Goal: Use online tool/utility: Use online tool/utility

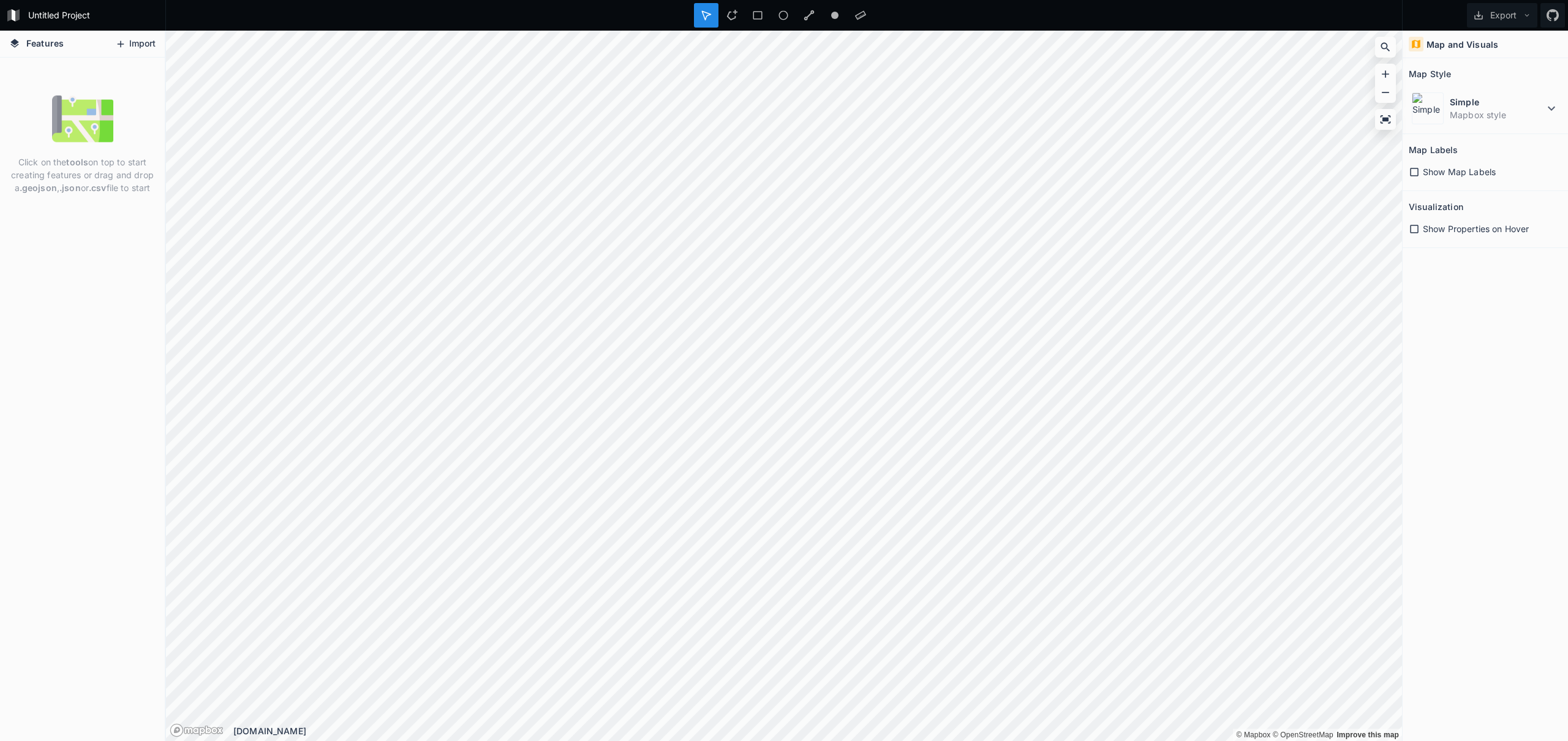
click at [144, 43] on button "Import" at bounding box center [135, 44] width 52 height 19
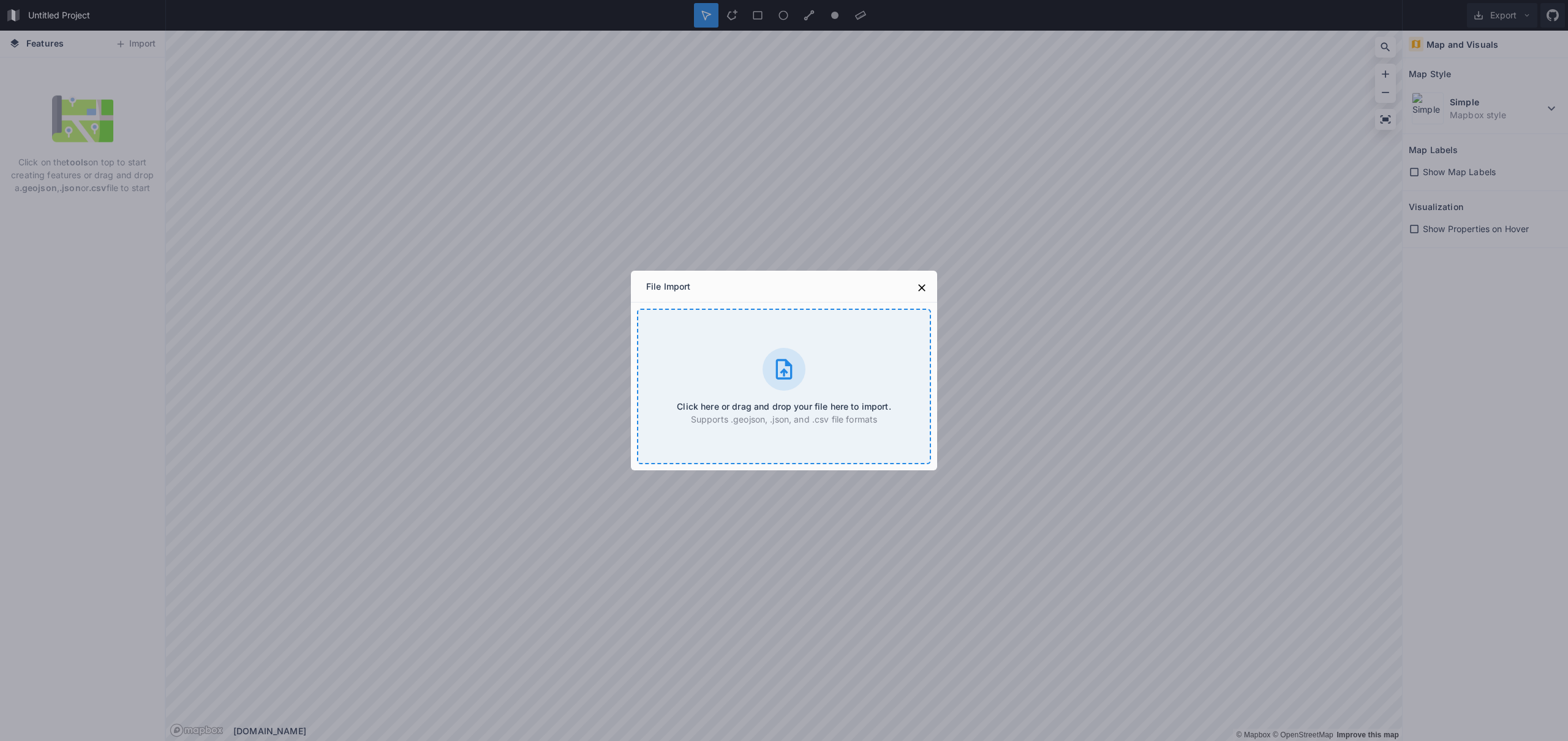
click at [773, 376] on icon at bounding box center [784, 369] width 25 height 25
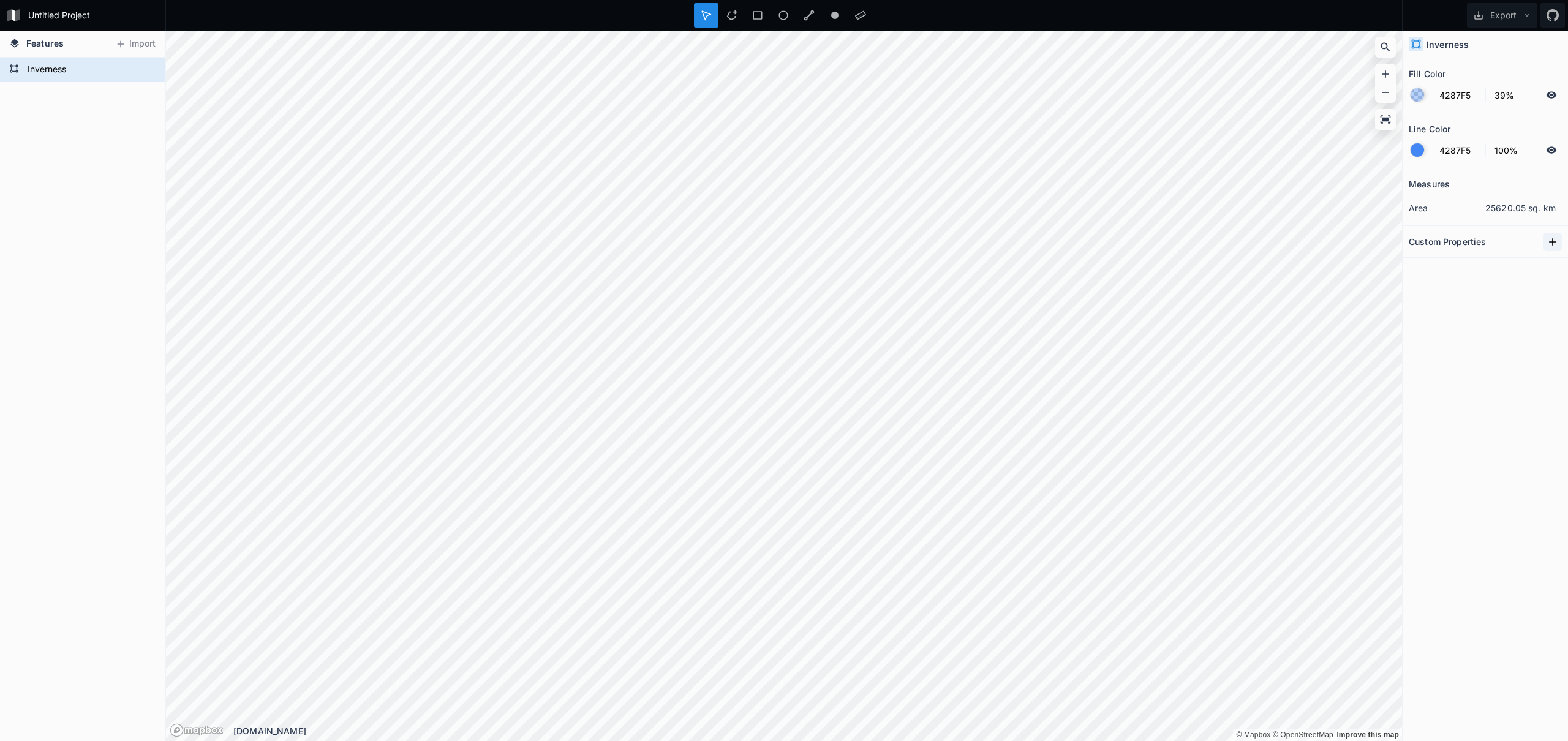
click at [1554, 243] on icon at bounding box center [1553, 242] width 12 height 12
click at [709, 17] on icon at bounding box center [706, 15] width 11 height 11
click at [746, 8] on div at bounding box center [758, 15] width 25 height 25
click at [832, 15] on circle at bounding box center [835, 15] width 8 height 8
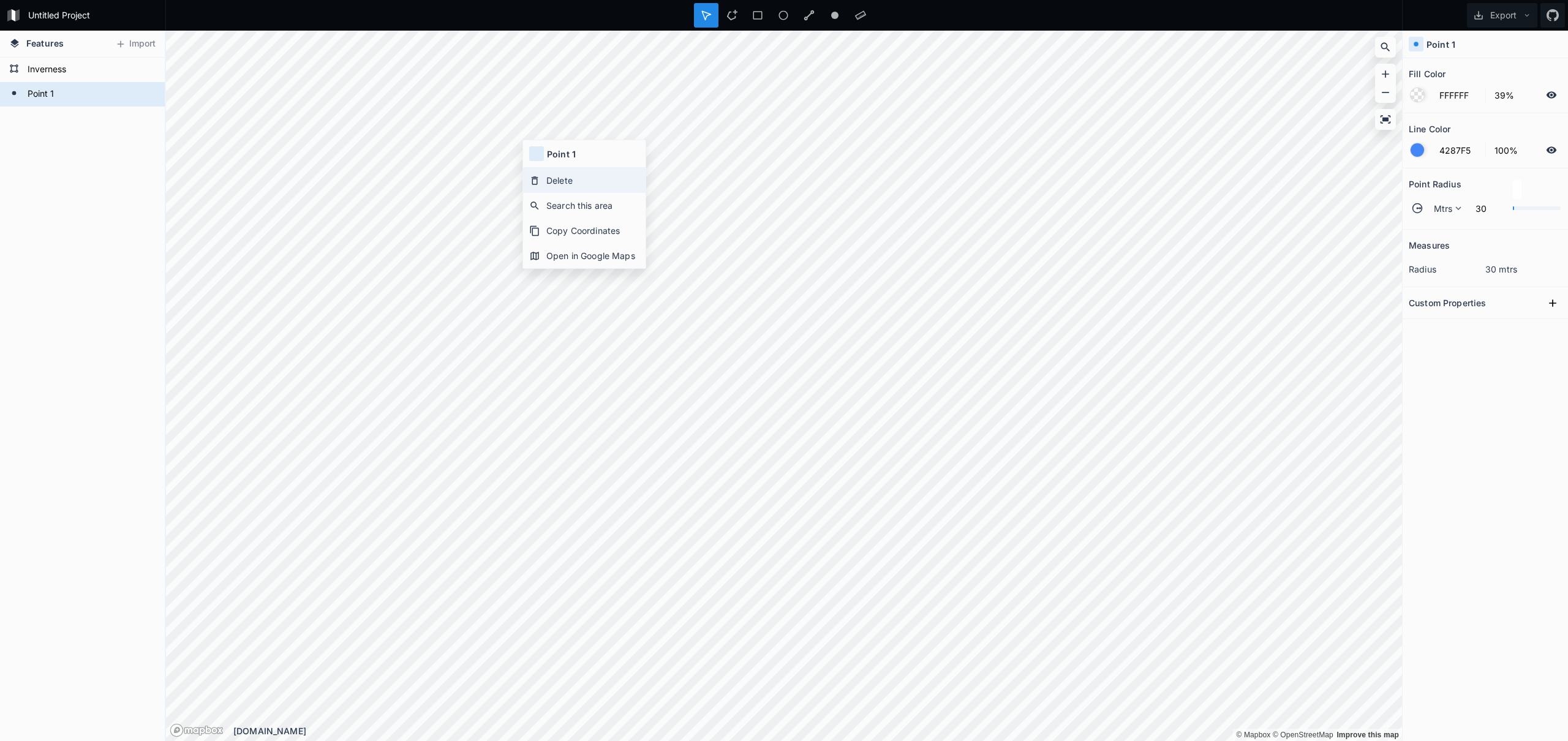
click at [539, 175] on icon at bounding box center [535, 181] width 11 height 11
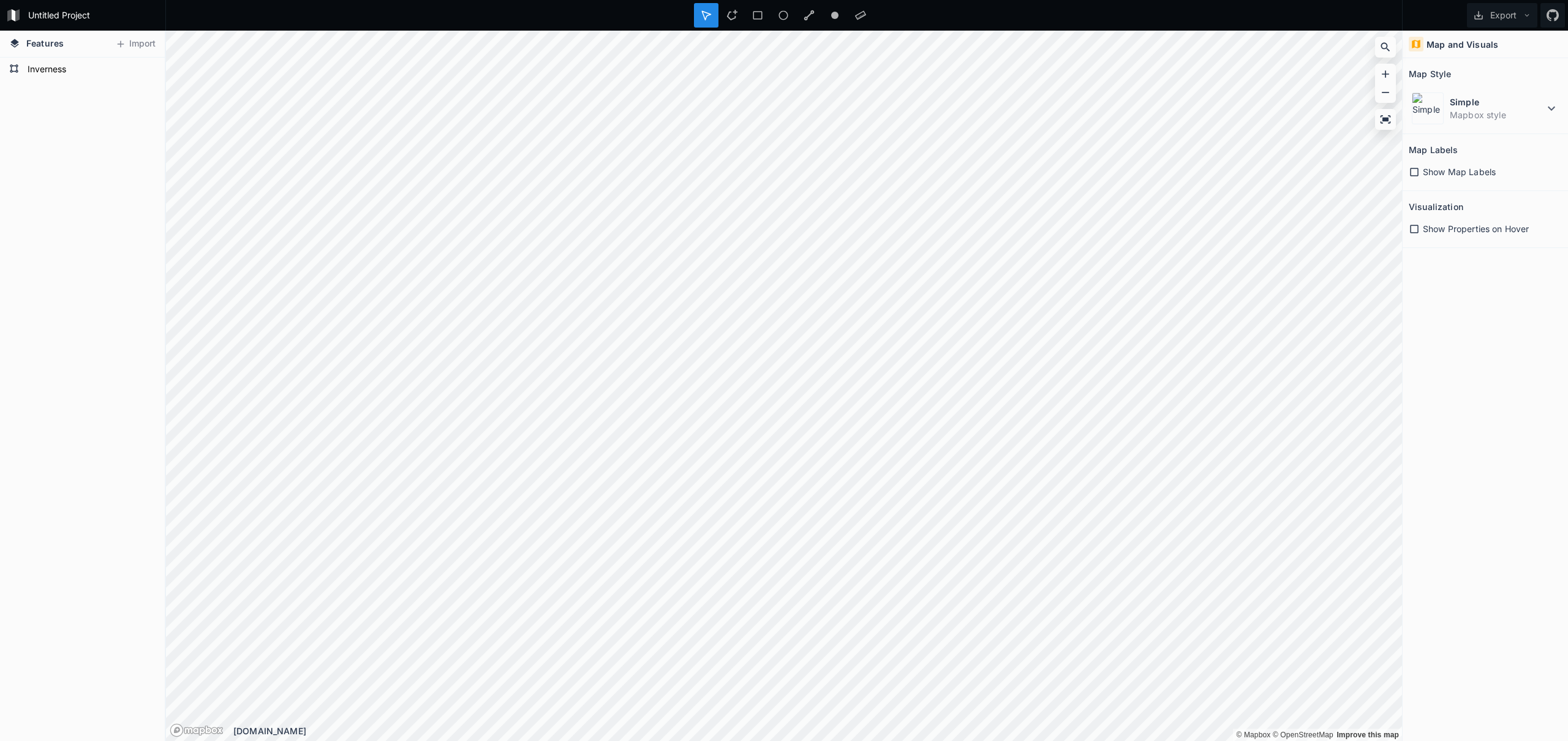
click at [702, 11] on icon at bounding box center [706, 15] width 8 height 8
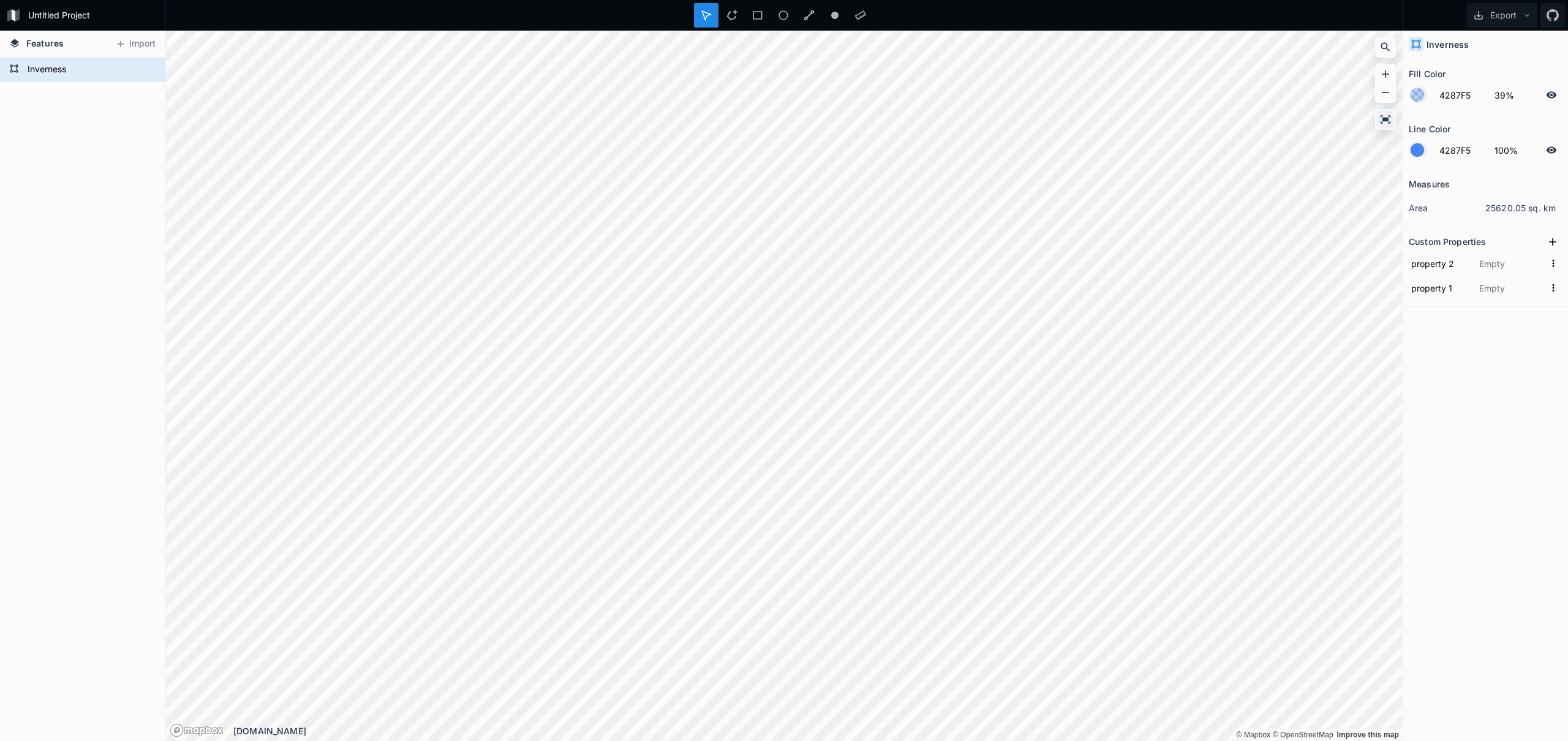
click at [1388, 124] on icon at bounding box center [1386, 119] width 12 height 12
click at [999, 350] on div "Modify" at bounding box center [1043, 362] width 122 height 25
